Goal: Task Accomplishment & Management: Manage account settings

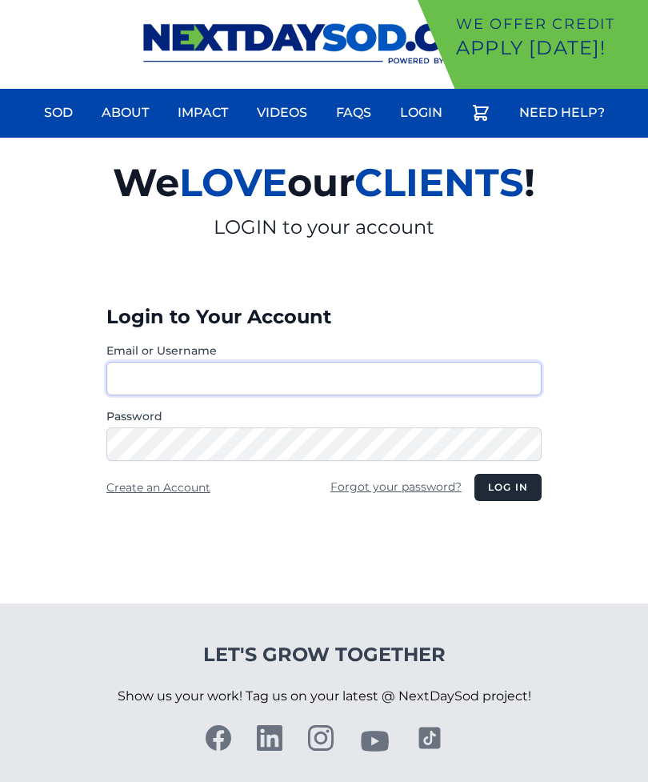
type input "**********"
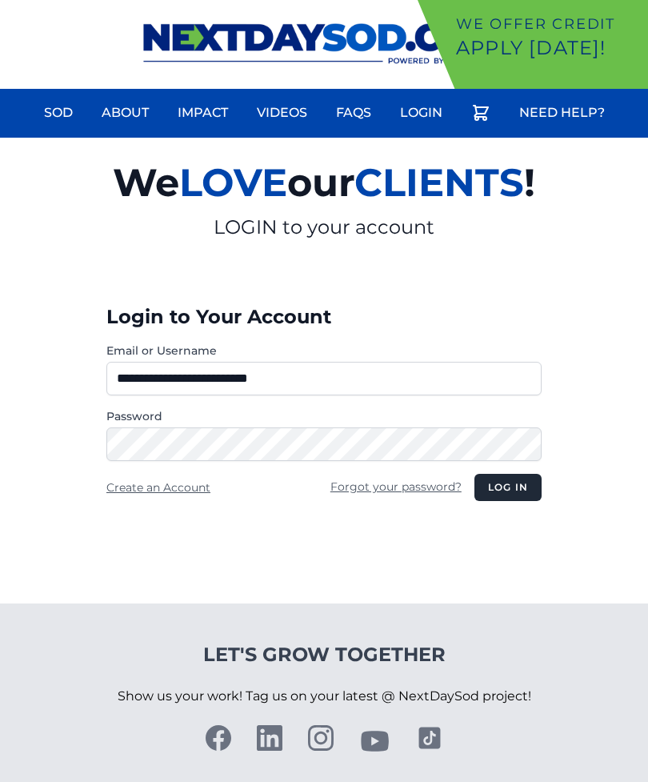
click at [507, 487] on button "Log in" at bounding box center [507, 487] width 67 height 27
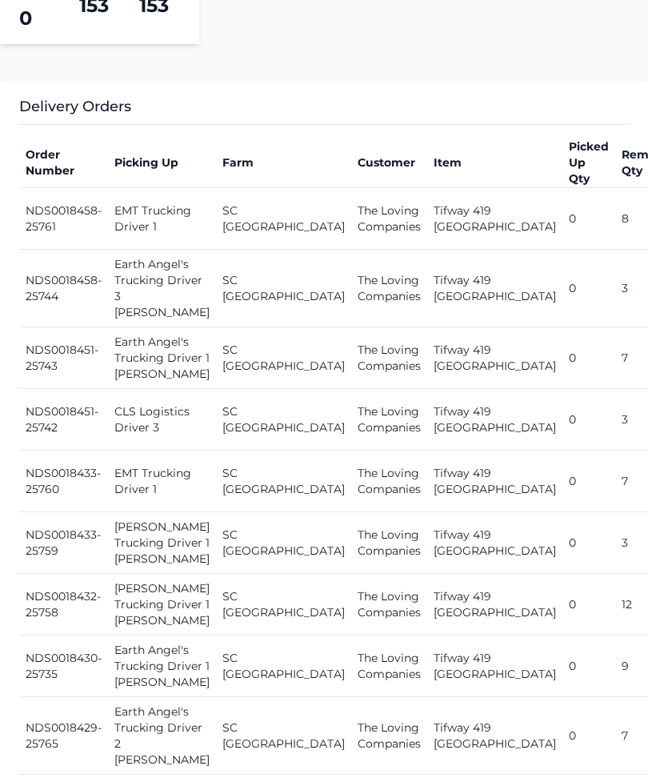
scroll to position [636, 0]
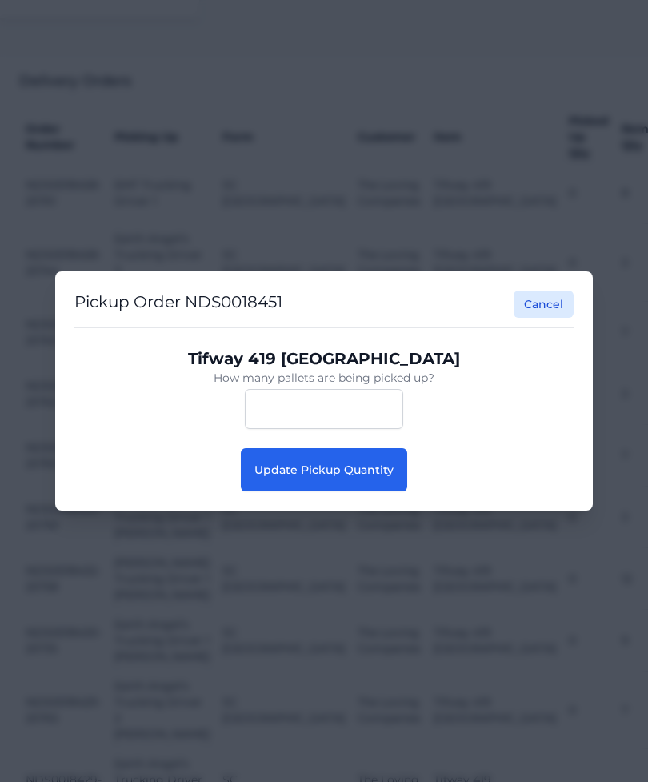
click at [368, 486] on button "Update Pickup Quantity" at bounding box center [324, 469] width 166 height 43
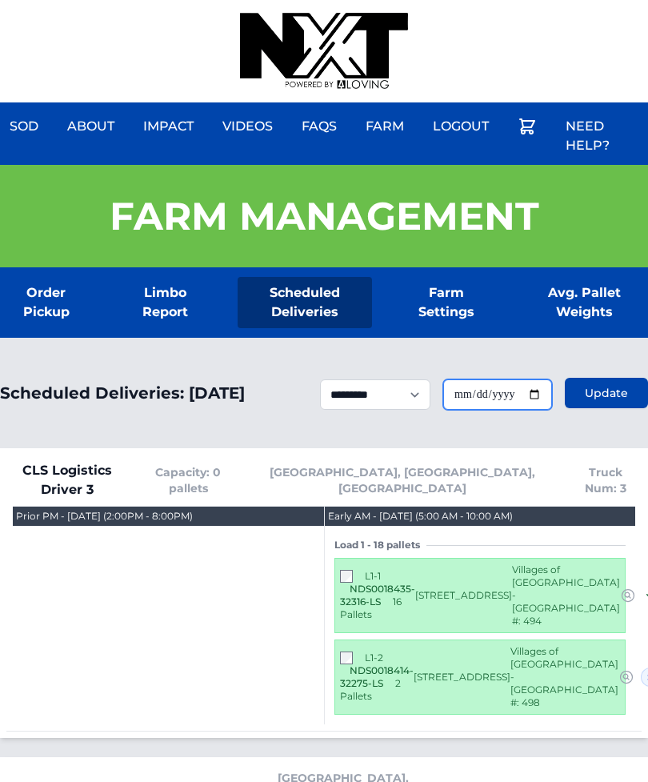
click at [525, 406] on input "**********" at bounding box center [497, 394] width 109 height 30
type input "**********"
click at [609, 400] on span "Update" at bounding box center [606, 393] width 43 height 16
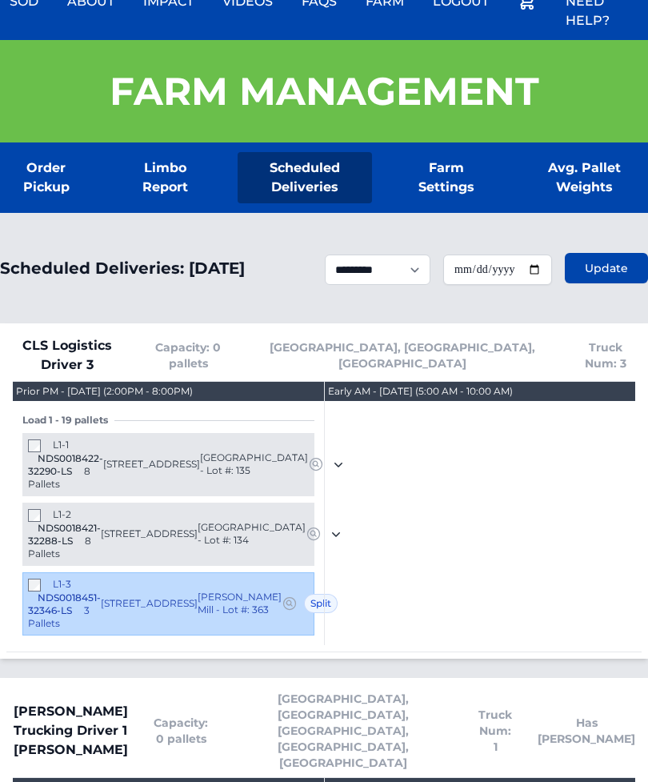
scroll to position [298, 0]
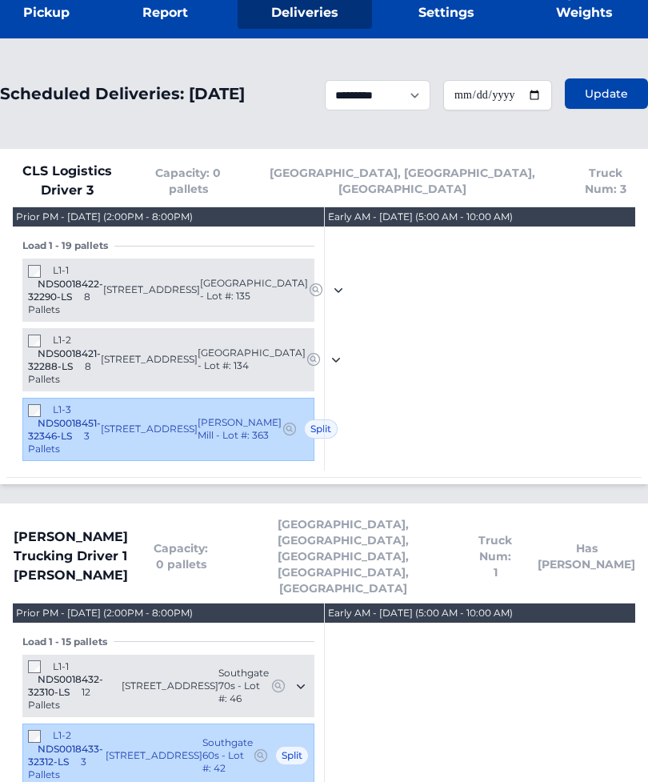
click at [41, 329] on div "L1-2 NDS0018421-32288-LS 8 Pallets 125 Canoga Avenue York, SC 29745 Monterey Pa…" at bounding box center [168, 360] width 292 height 63
click at [40, 348] on span "NDS0018421-32288-LS" at bounding box center [64, 360] width 73 height 25
click at [39, 348] on span "NDS0018421-32288-LS" at bounding box center [64, 360] width 73 height 25
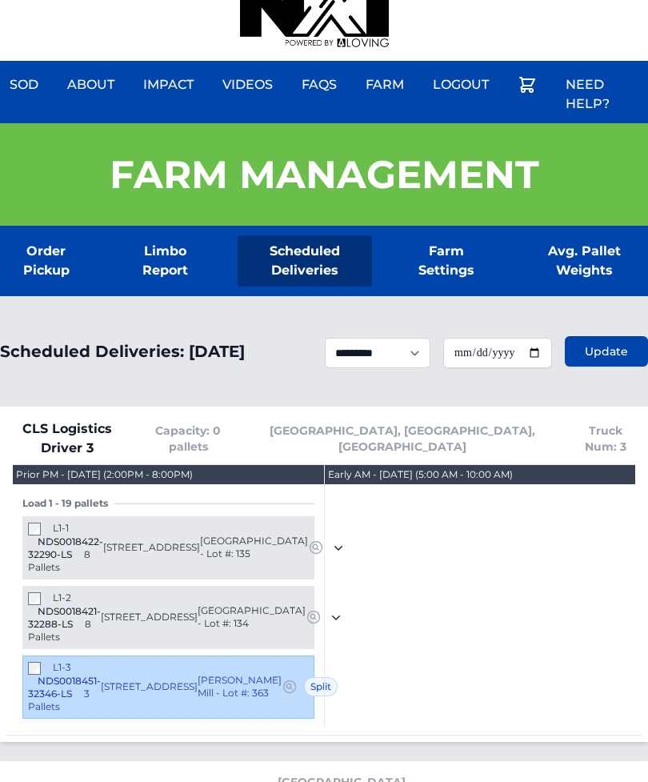
scroll to position [0, 0]
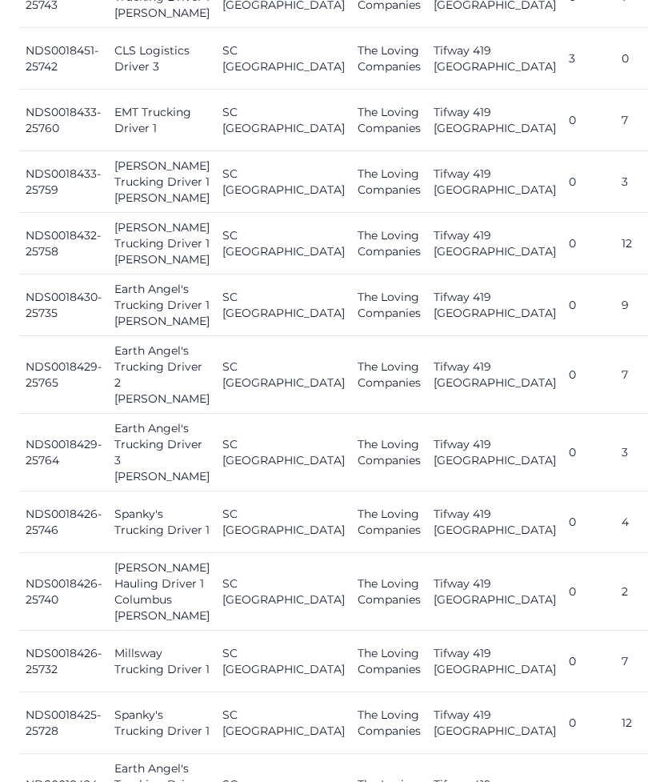
scroll to position [1671, 0]
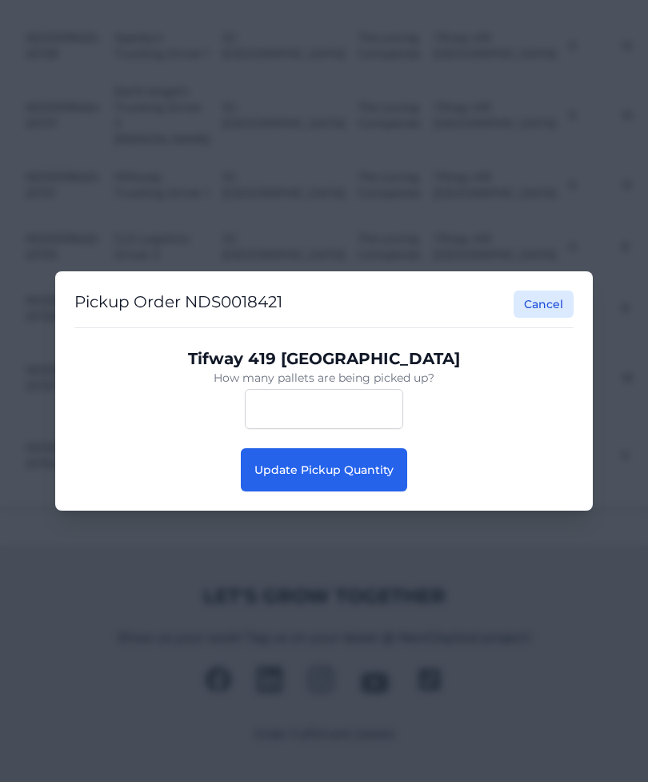
click at [346, 491] on button "Update Pickup Quantity" at bounding box center [324, 469] width 166 height 43
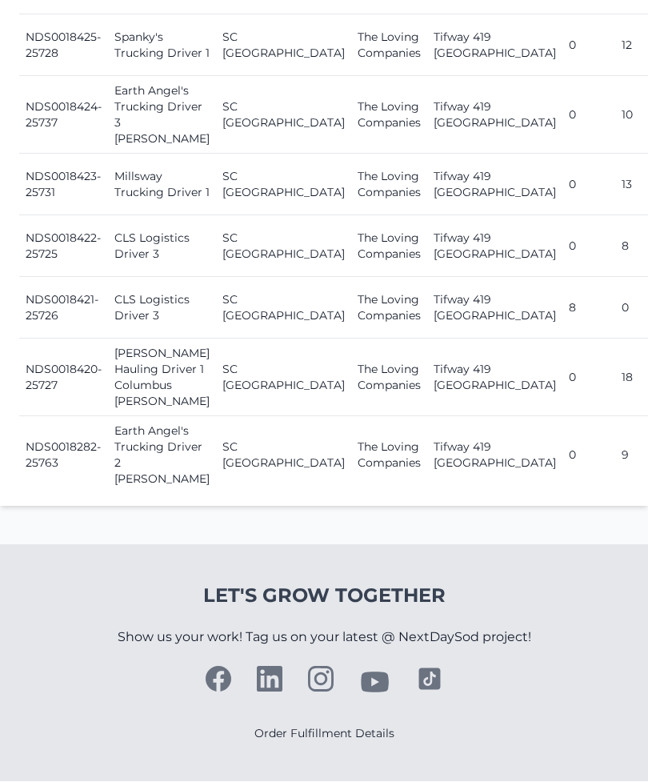
scroll to position [1811, 0]
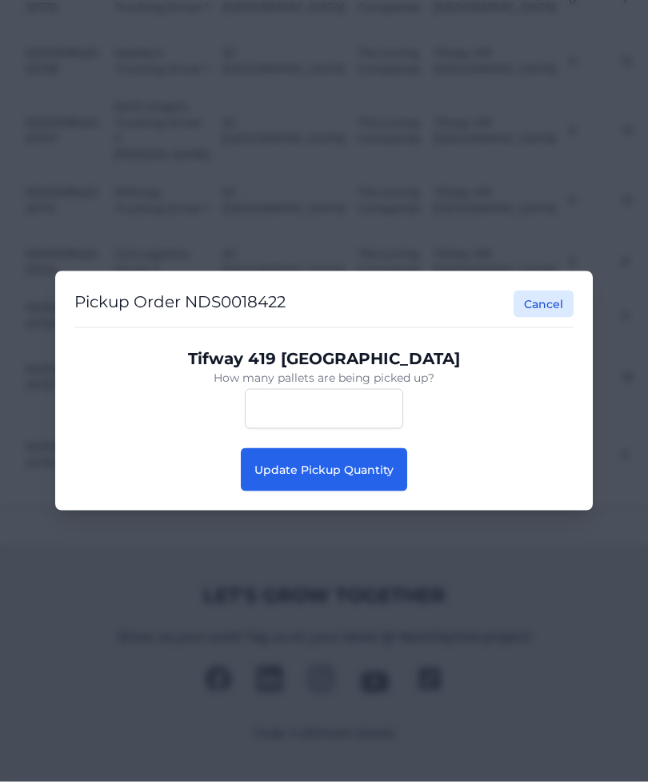
scroll to position [1812, 0]
click at [378, 477] on span "Update Pickup Quantity" at bounding box center [323, 469] width 139 height 14
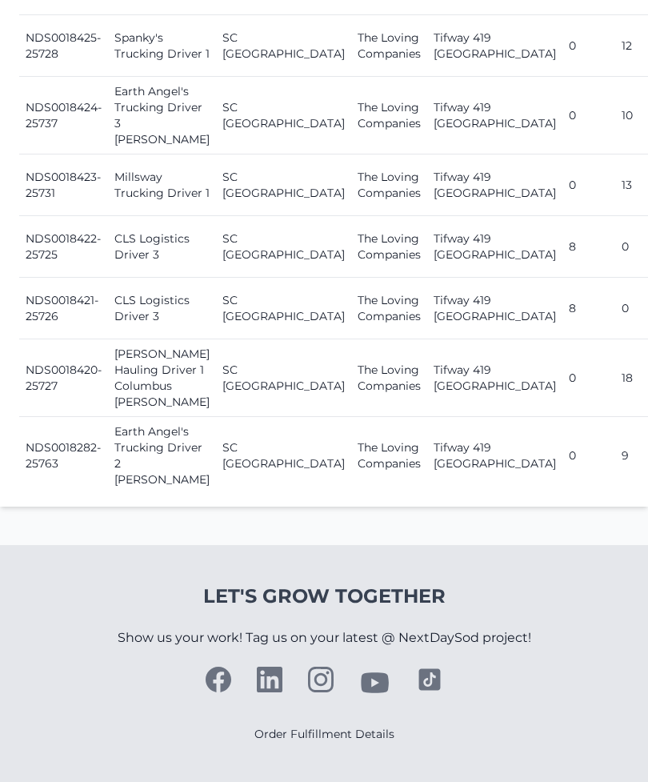
scroll to position [1759, 0]
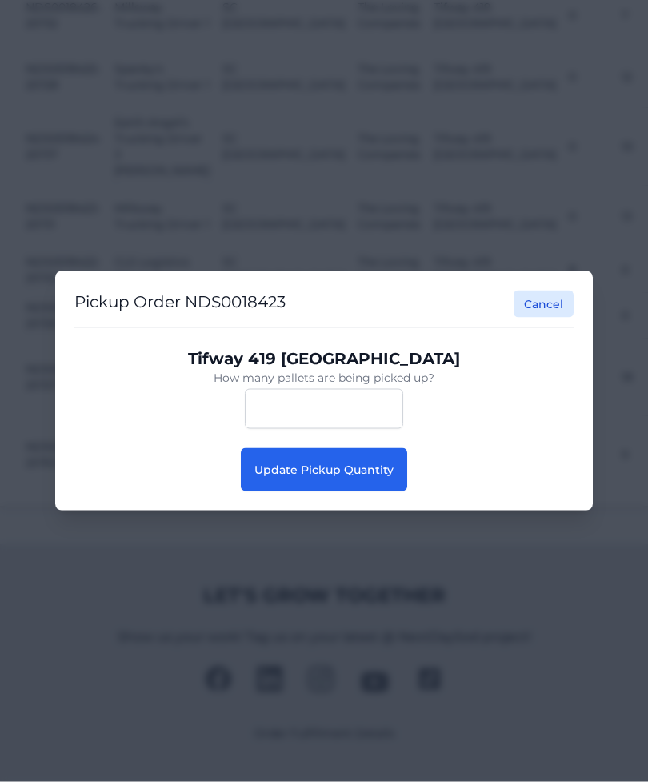
scroll to position [1759, 0]
click at [363, 477] on span "Update Pickup Quantity" at bounding box center [323, 469] width 139 height 14
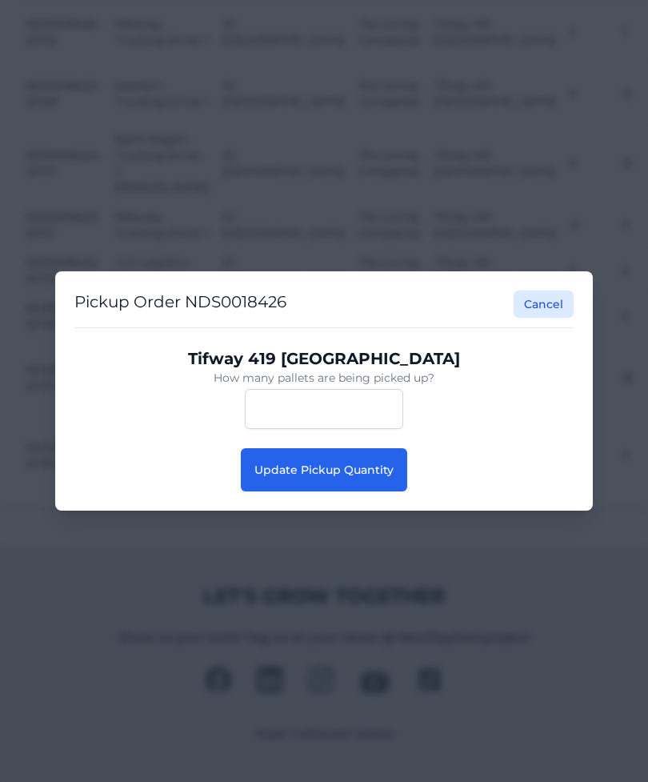
click at [372, 474] on span "Update Pickup Quantity" at bounding box center [323, 469] width 139 height 14
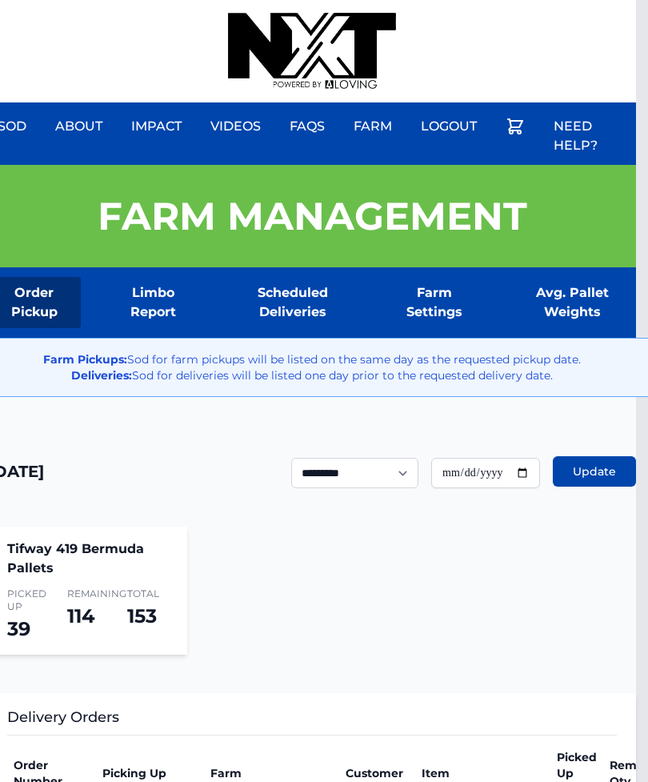
scroll to position [0, 13]
